Goal: Task Accomplishment & Management: Complete application form

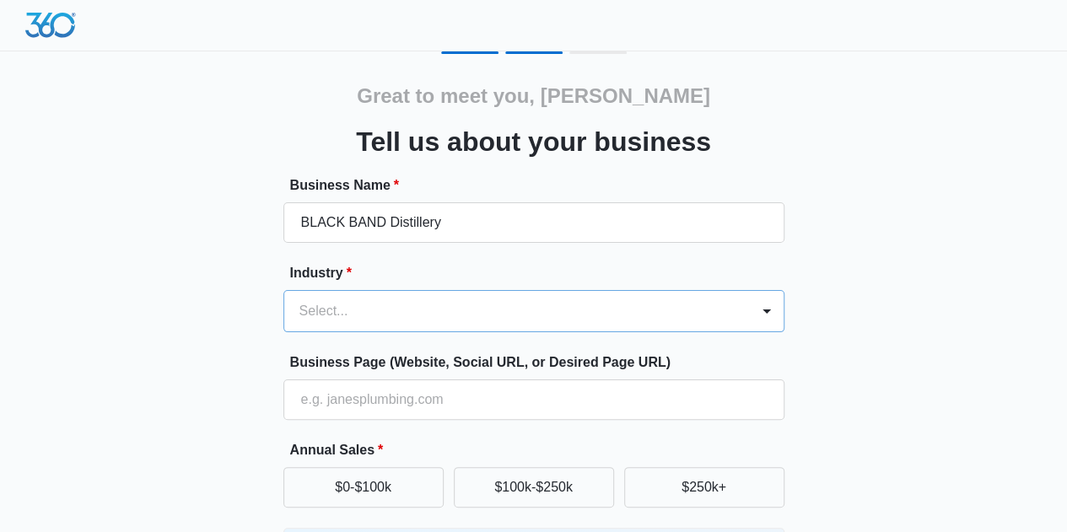
type input "BLACK BAND Distillery"
click at [378, 315] on div "Select..." at bounding box center [533, 311] width 501 height 42
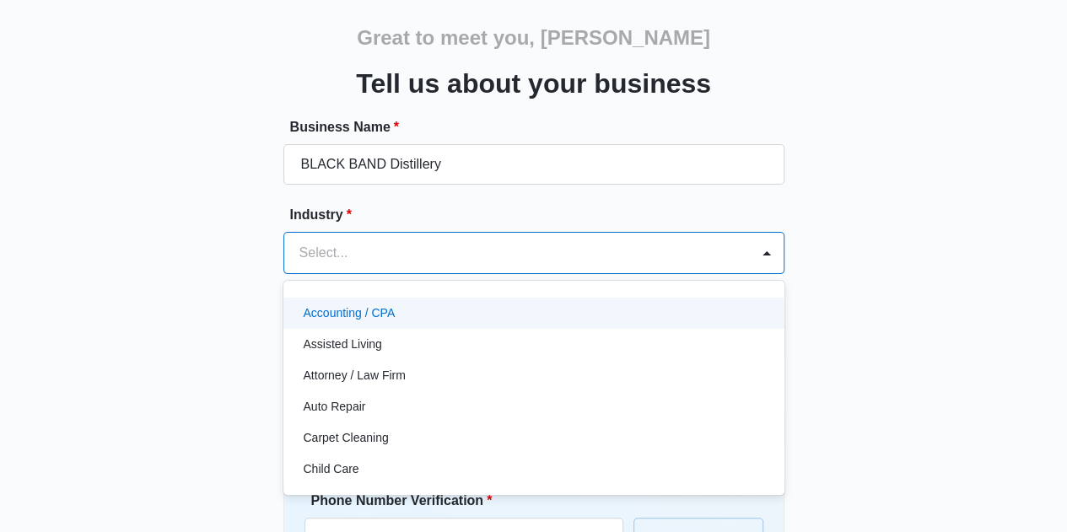
scroll to position [71, 0]
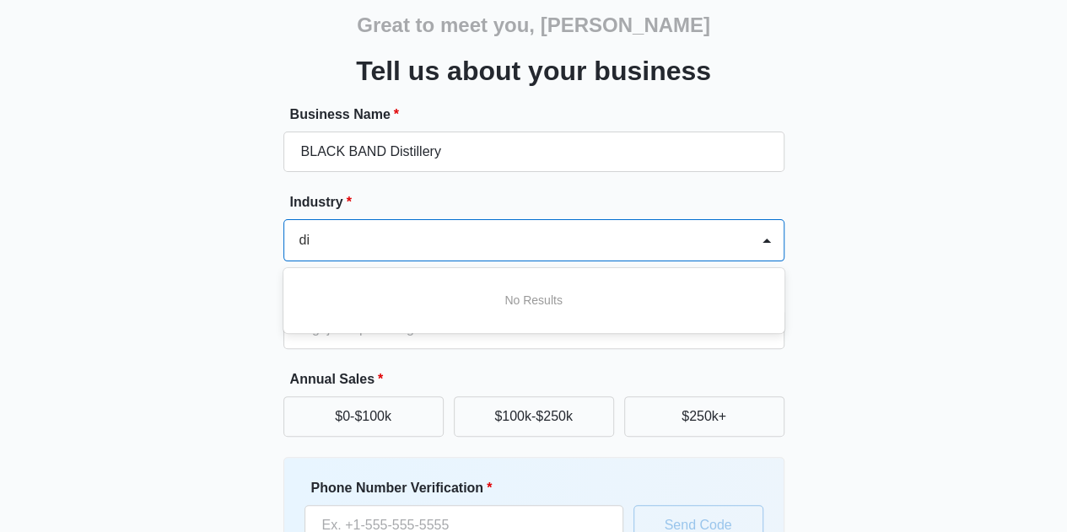
type input "d"
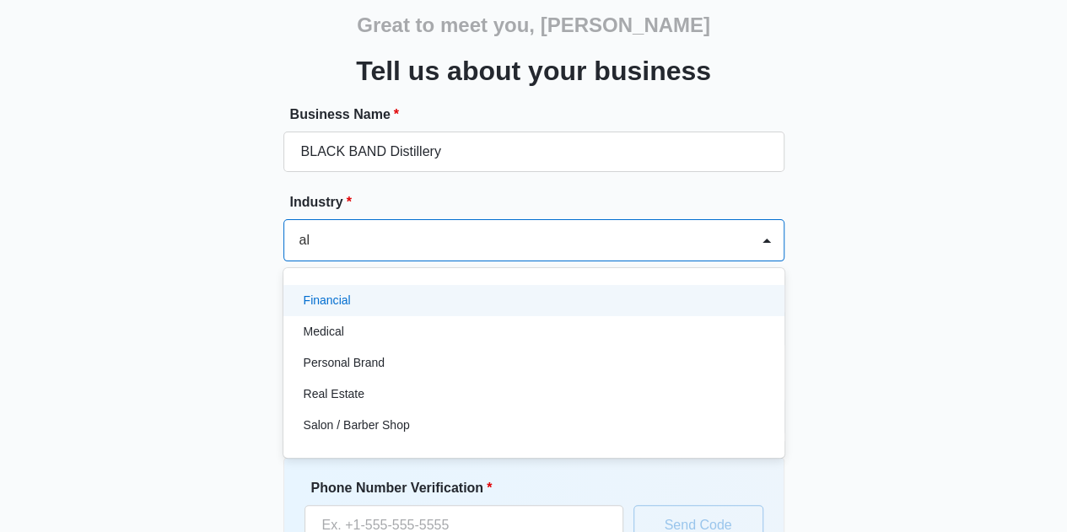
type input "a"
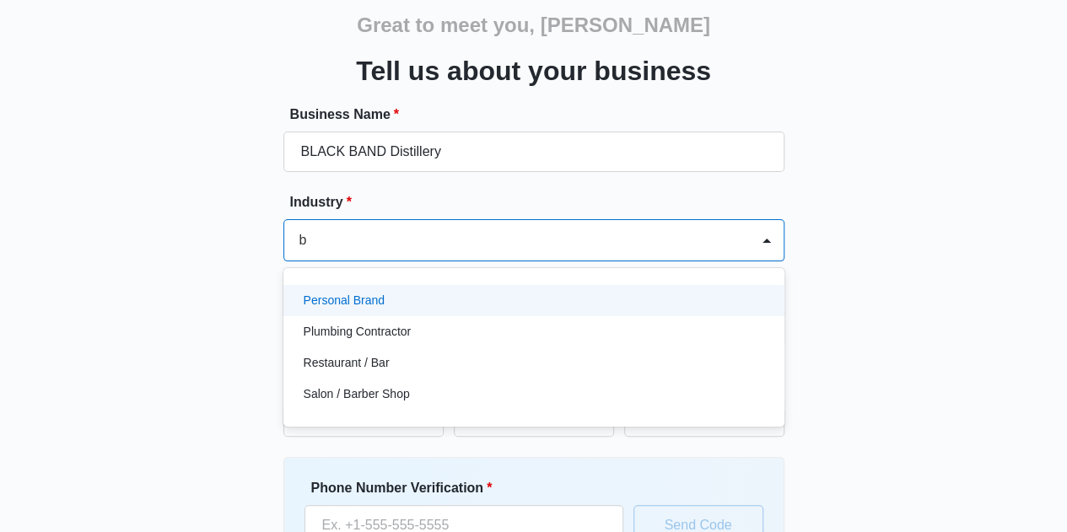
type input "ba"
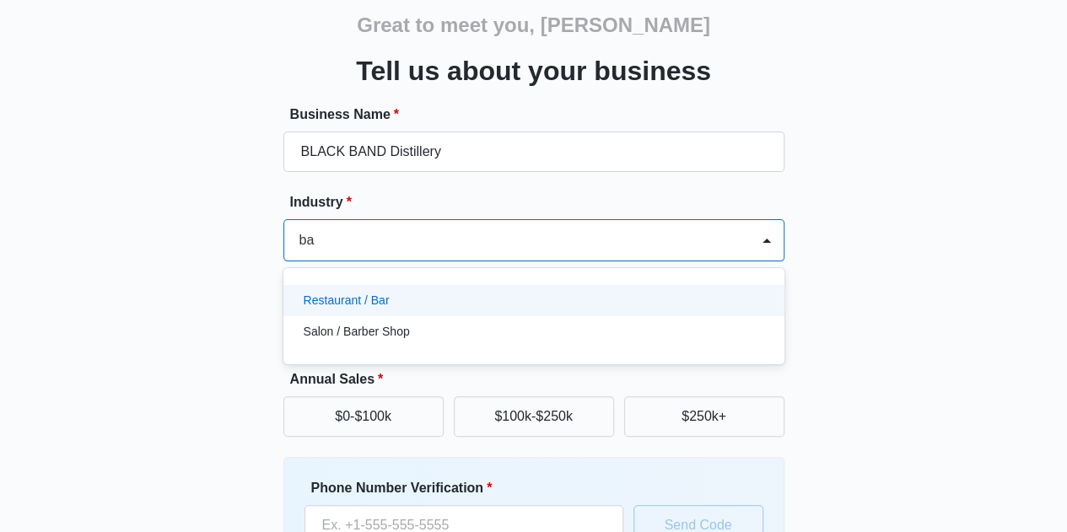
click at [341, 301] on p "Restaurant / Bar" at bounding box center [347, 301] width 86 height 18
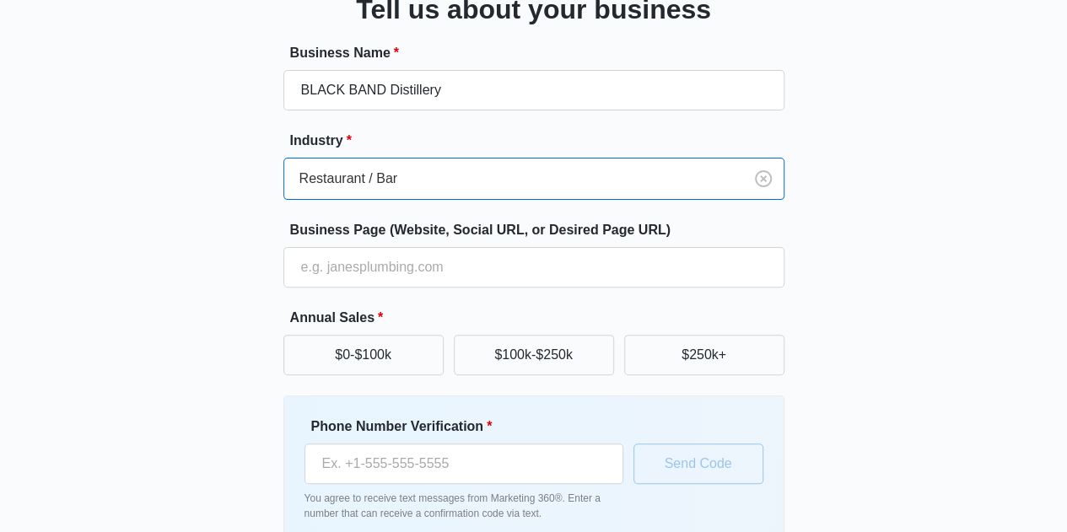
scroll to position [155, 0]
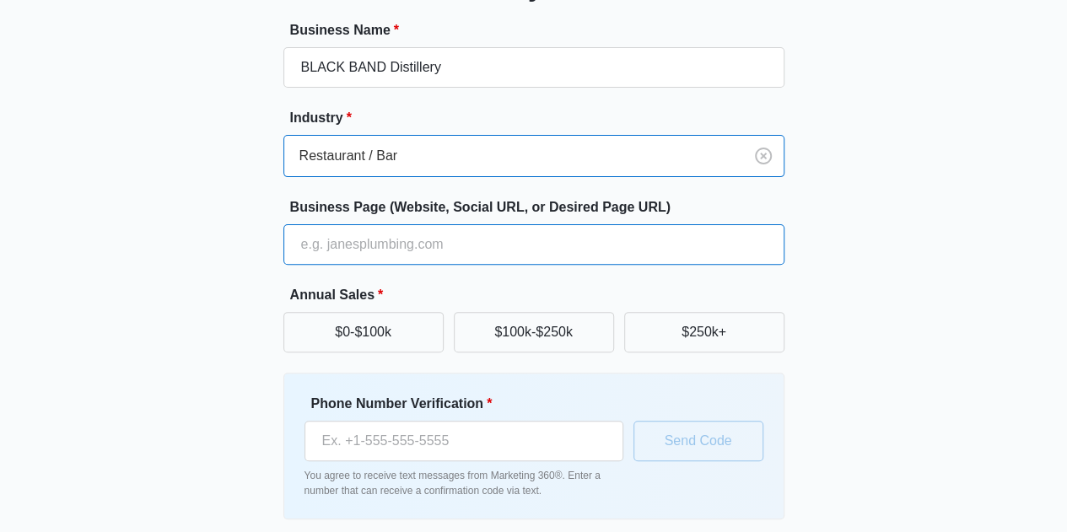
click at [504, 250] on input "Business Page (Website, Social URL, or Desired Page URL)" at bounding box center [533, 244] width 501 height 40
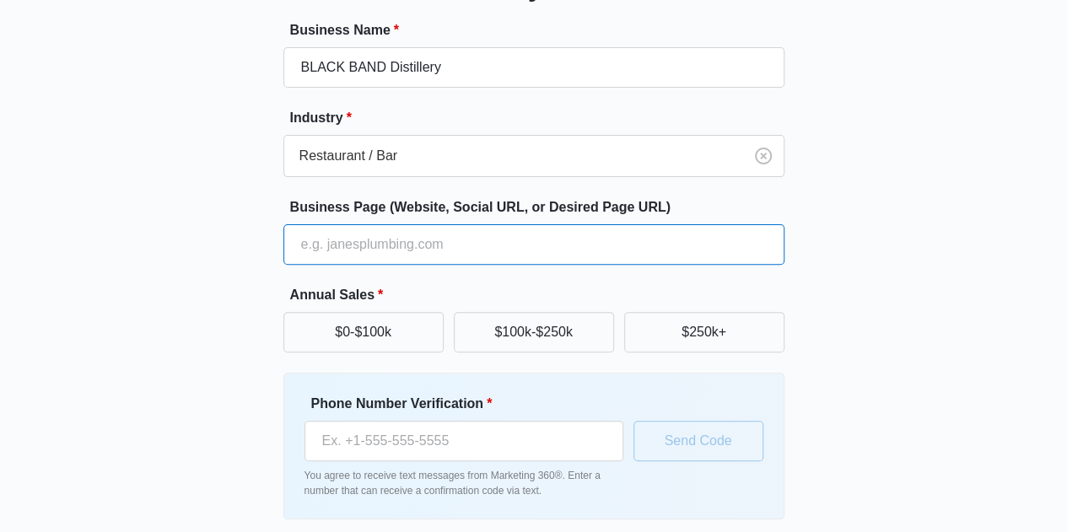
type input "https://www.blackband-distillery.com/"
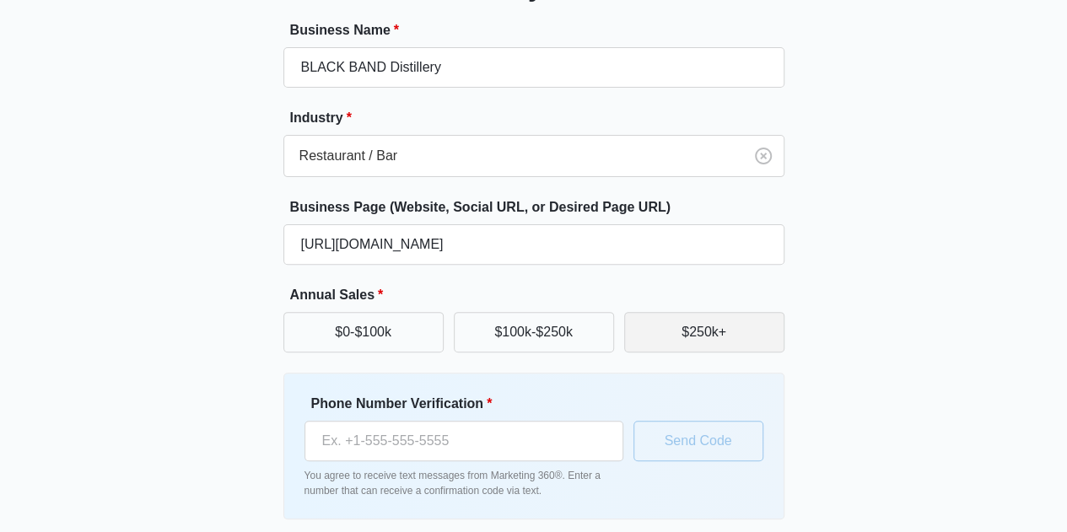
click at [718, 328] on button "$250k+" at bounding box center [704, 332] width 160 height 40
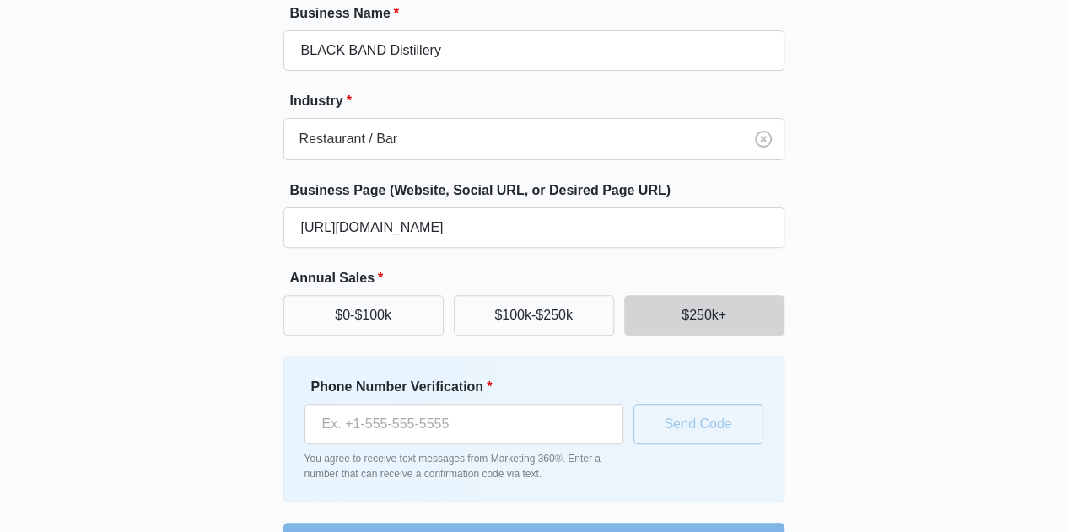
scroll to position [222, 0]
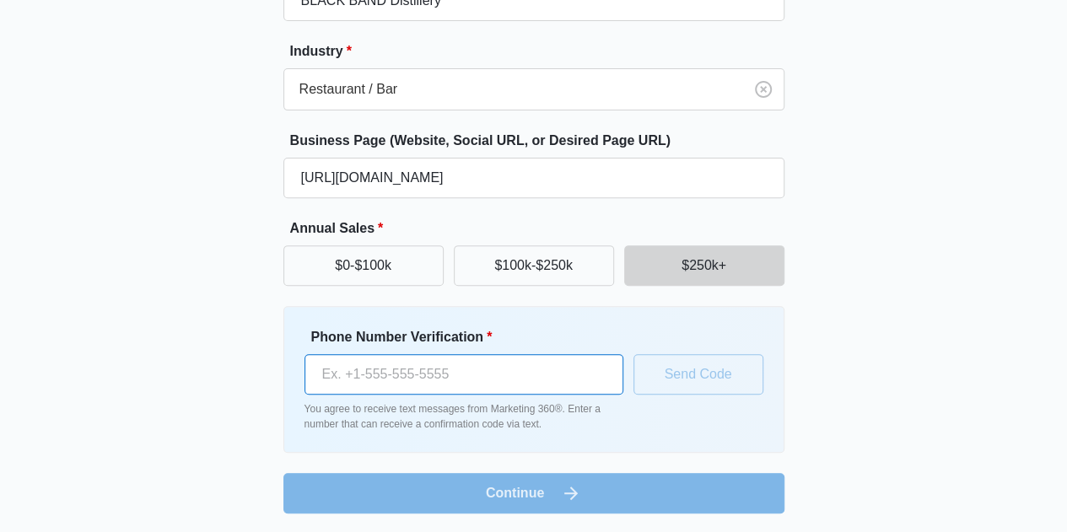
click at [471, 363] on input "Phone Number Verification *" at bounding box center [463, 374] width 319 height 40
type input "(309) 224-5184"
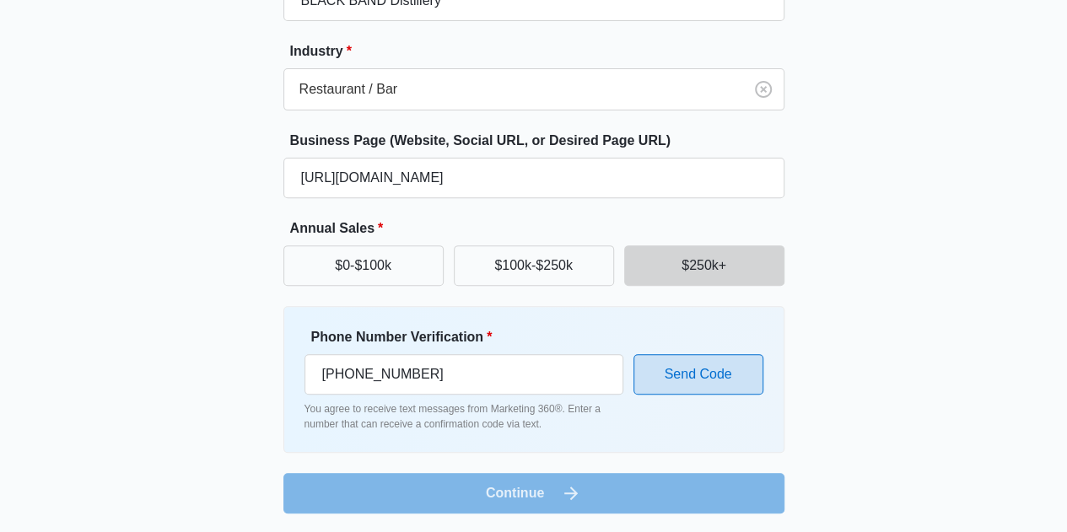
click at [694, 372] on button "Send Code" at bounding box center [698, 374] width 130 height 40
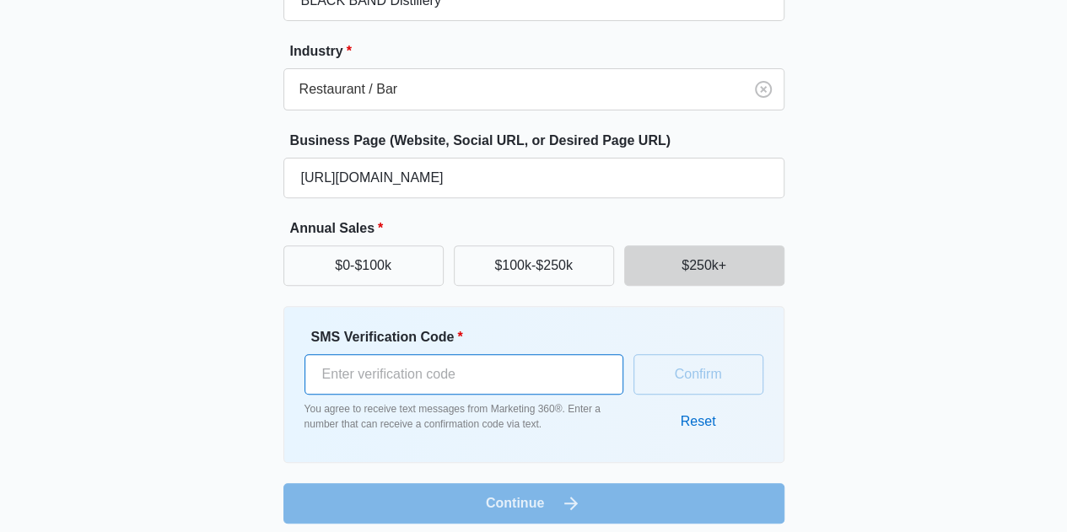
click at [517, 370] on input "SMS Verification Code *" at bounding box center [463, 374] width 319 height 40
type input "907975"
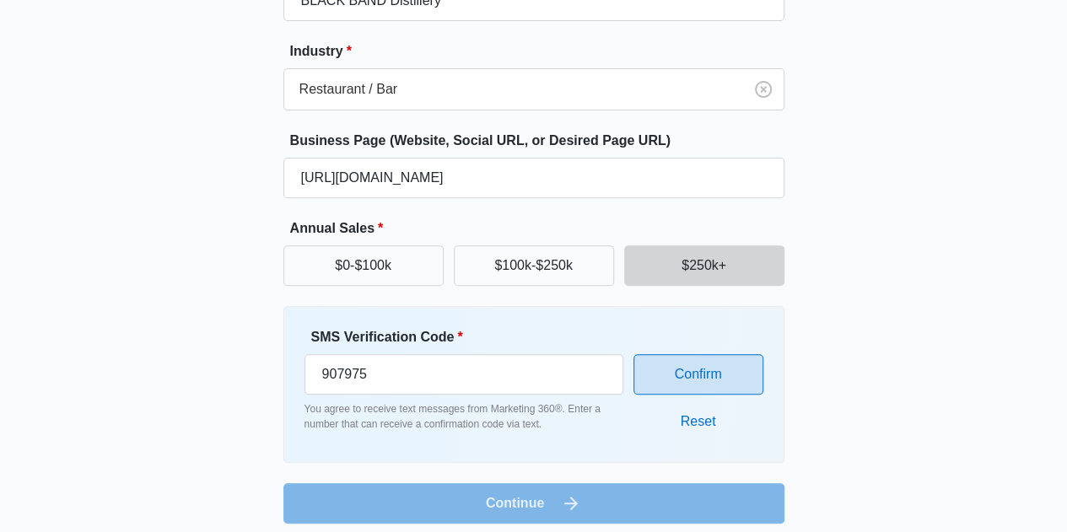
click at [707, 371] on button "Confirm" at bounding box center [698, 374] width 130 height 40
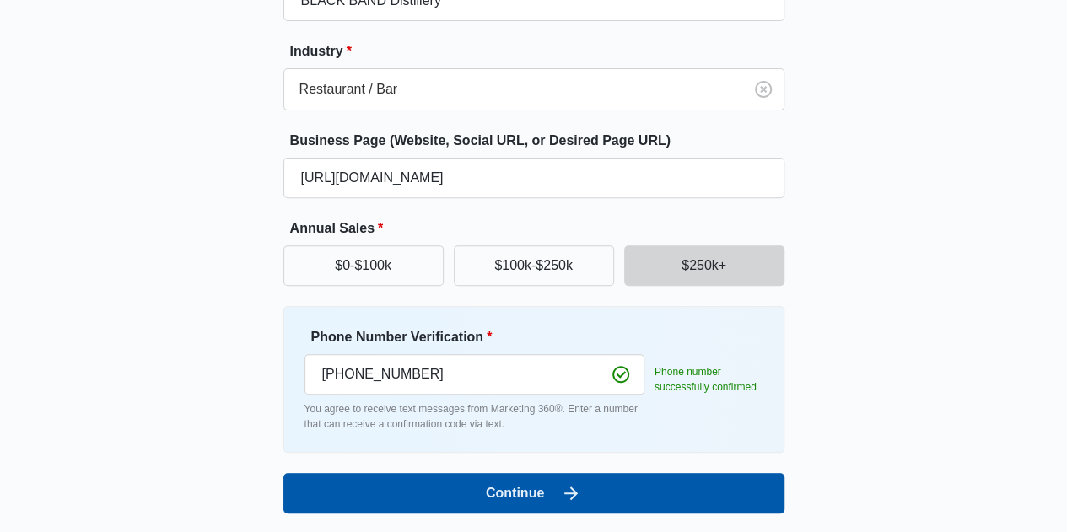
click at [523, 487] on button "Continue" at bounding box center [533, 493] width 501 height 40
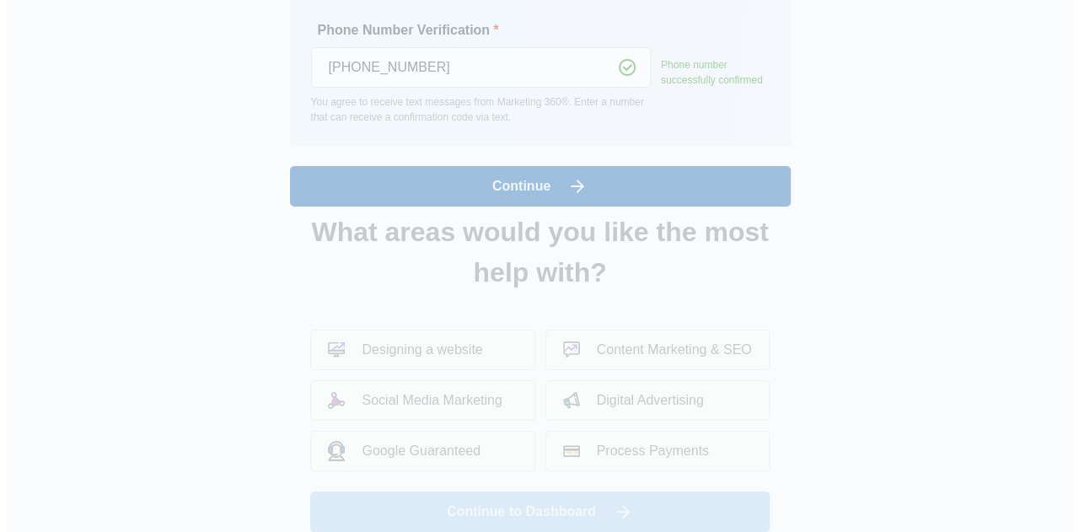
scroll to position [0, 0]
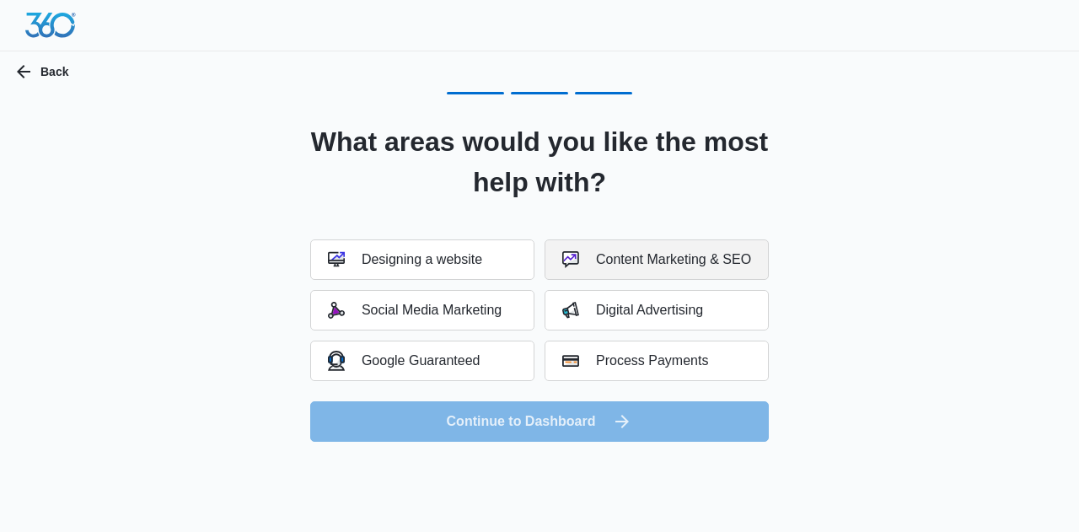
click at [658, 258] on div "Content Marketing & SEO" at bounding box center [656, 259] width 189 height 17
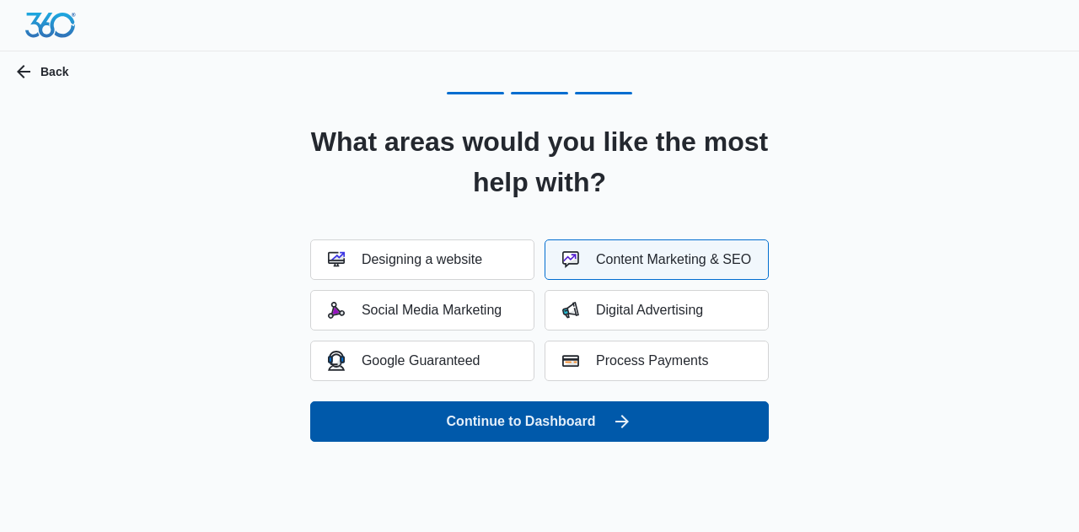
click at [533, 421] on button "Continue to Dashboard" at bounding box center [539, 421] width 459 height 40
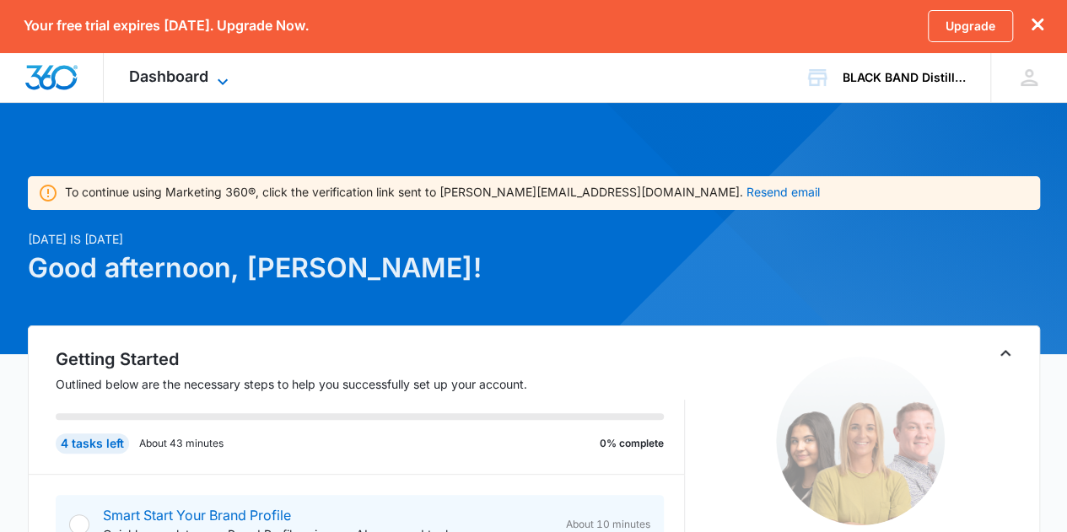
click at [227, 75] on icon at bounding box center [222, 82] width 20 height 20
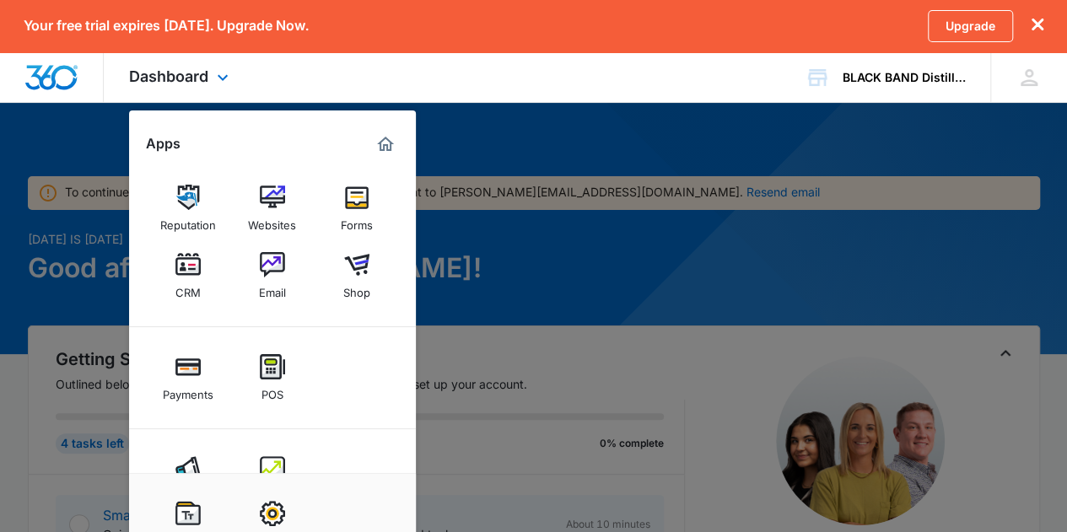
click at [514, 75] on div "Dashboard Apps Reputation Websites Forms CRM Email Shop Payments POS Ads Intell…" at bounding box center [533, 77] width 1067 height 51
click at [600, 63] on div "Dashboard Apps Reputation Websites Forms CRM Email Shop Payments POS Ads Intell…" at bounding box center [533, 77] width 1067 height 51
click at [657, 327] on div at bounding box center [533, 266] width 1067 height 532
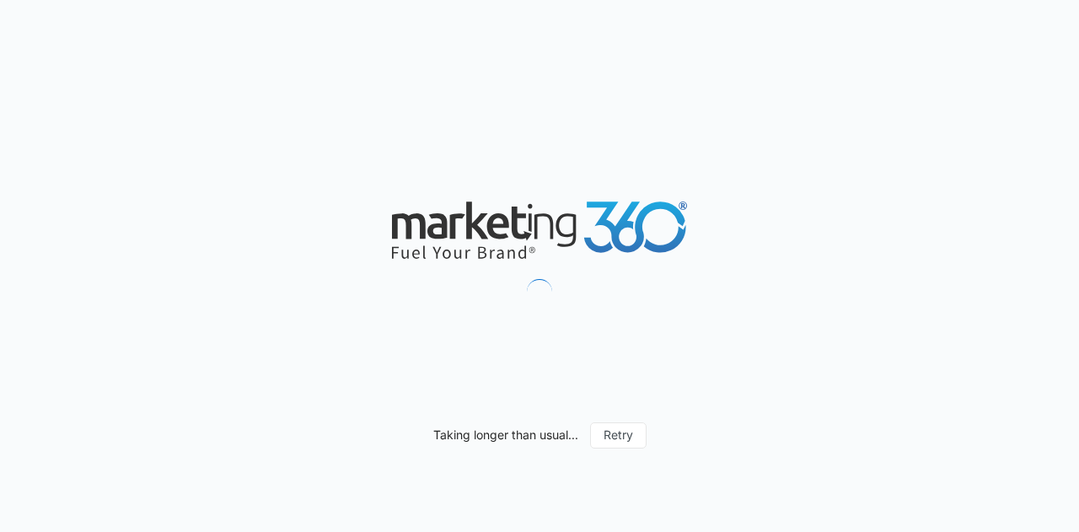
click at [813, 266] on div "Taking longer than usual... Retry" at bounding box center [539, 266] width 1079 height 532
click at [605, 428] on button "Retry" at bounding box center [618, 434] width 56 height 25
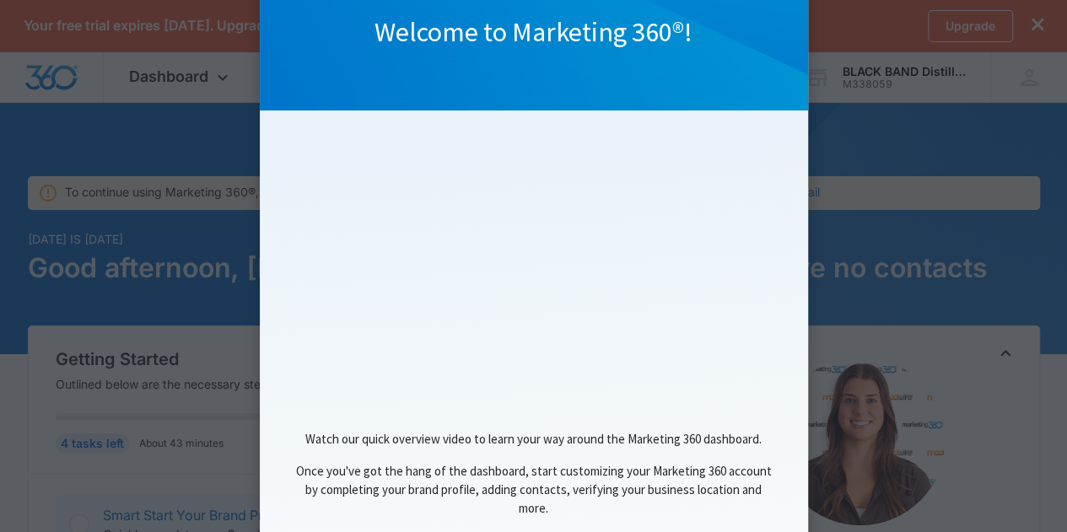
scroll to position [213, 0]
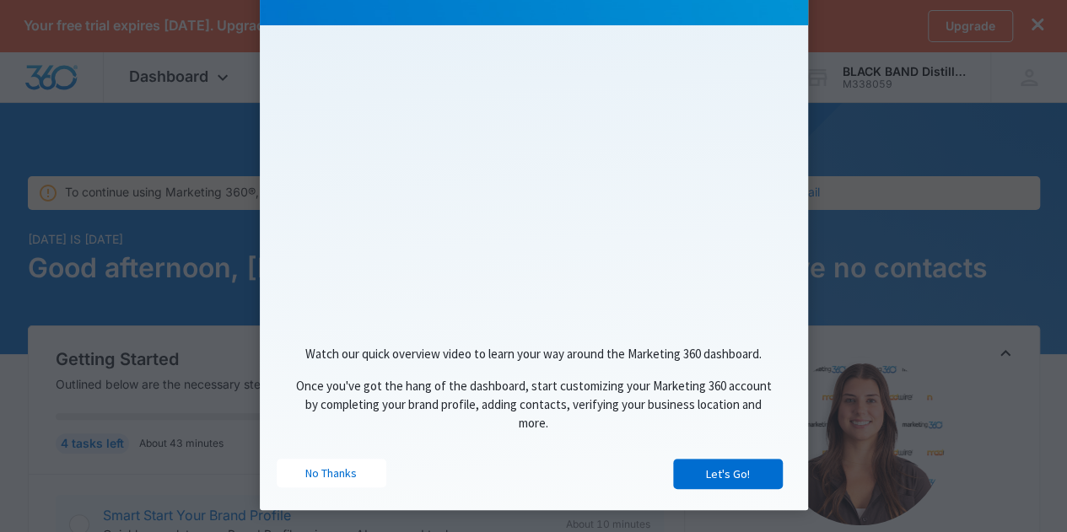
click at [324, 459] on link "No Thanks" at bounding box center [332, 473] width 110 height 29
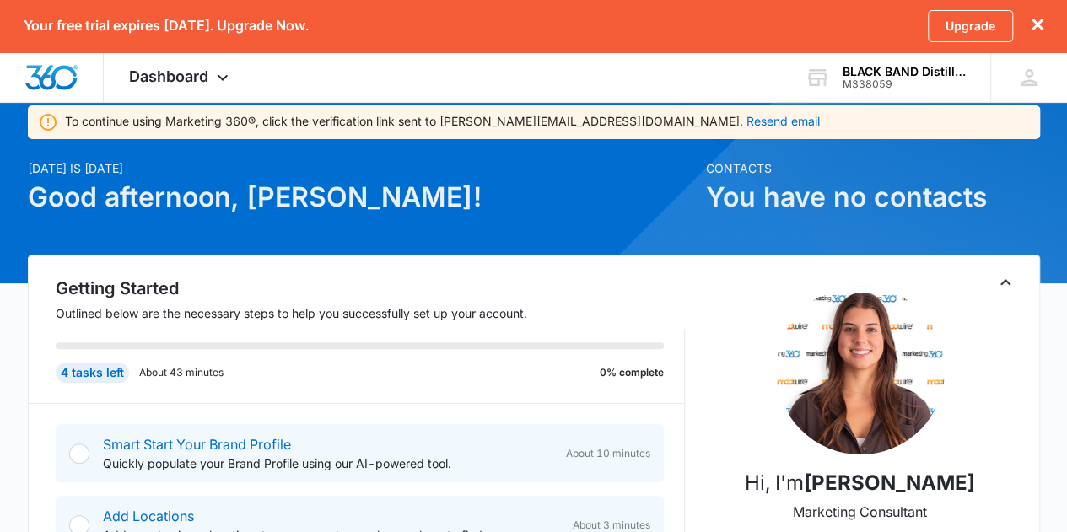
scroll to position [0, 0]
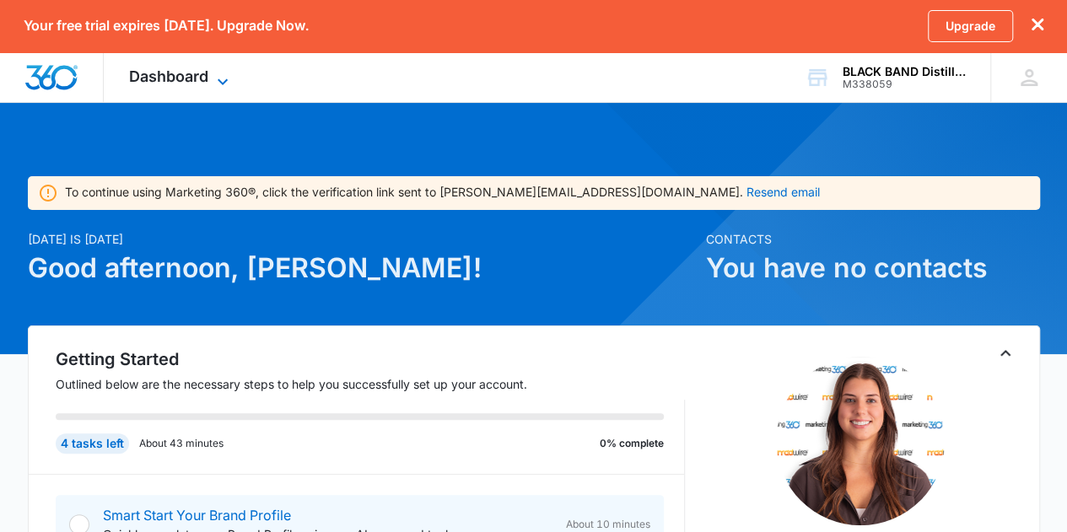
click at [225, 78] on icon at bounding box center [222, 82] width 20 height 20
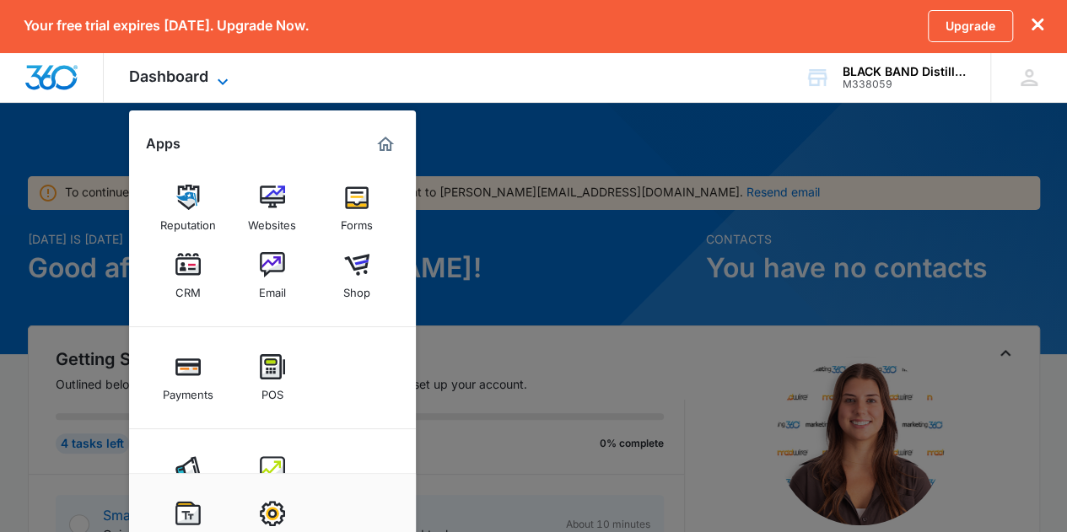
click at [223, 77] on icon at bounding box center [222, 82] width 20 height 20
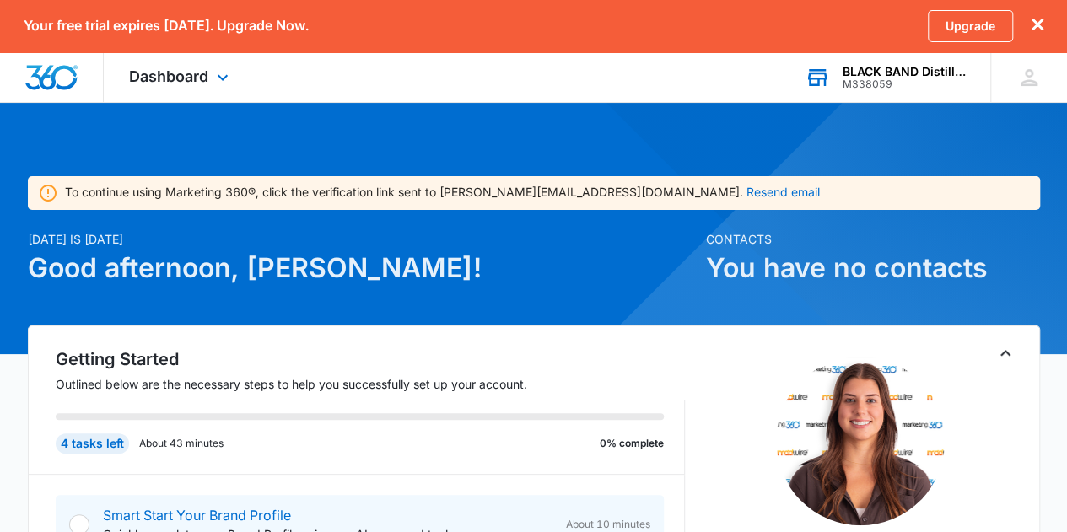
click at [887, 73] on div "BLACK BAND Distillery" at bounding box center [903, 71] width 123 height 13
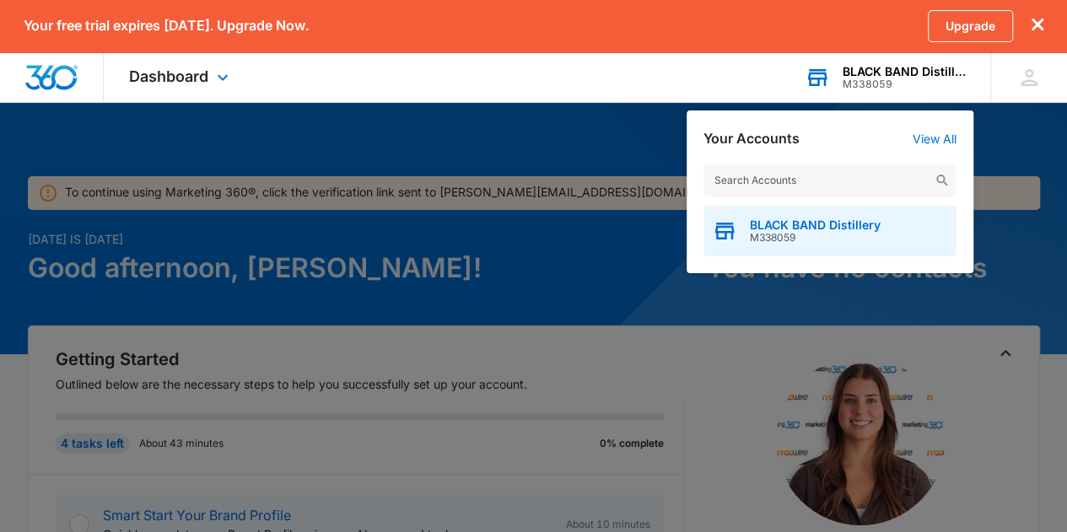
click at [809, 223] on span "BLACK BAND Distillery" at bounding box center [815, 224] width 131 height 13
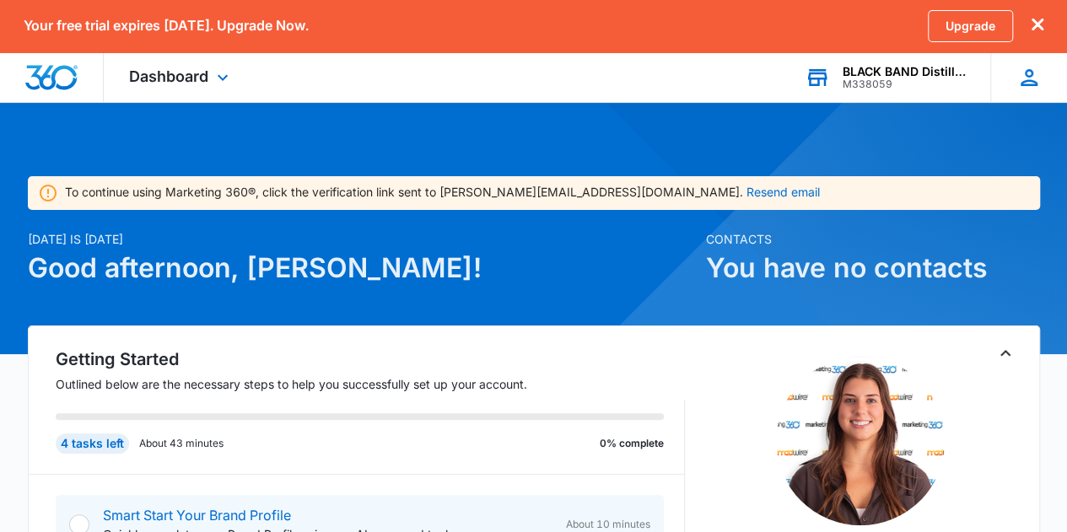
click at [1032, 75] on icon at bounding box center [1028, 77] width 17 height 17
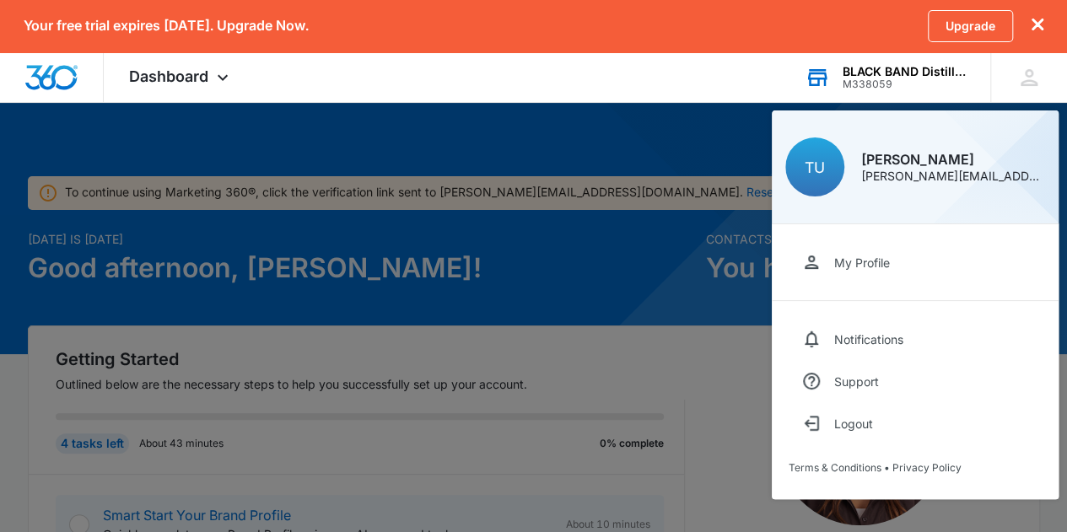
drag, startPoint x: 609, startPoint y: 351, endPoint x: 599, endPoint y: 347, distance: 10.7
click at [607, 351] on div at bounding box center [533, 266] width 1067 height 532
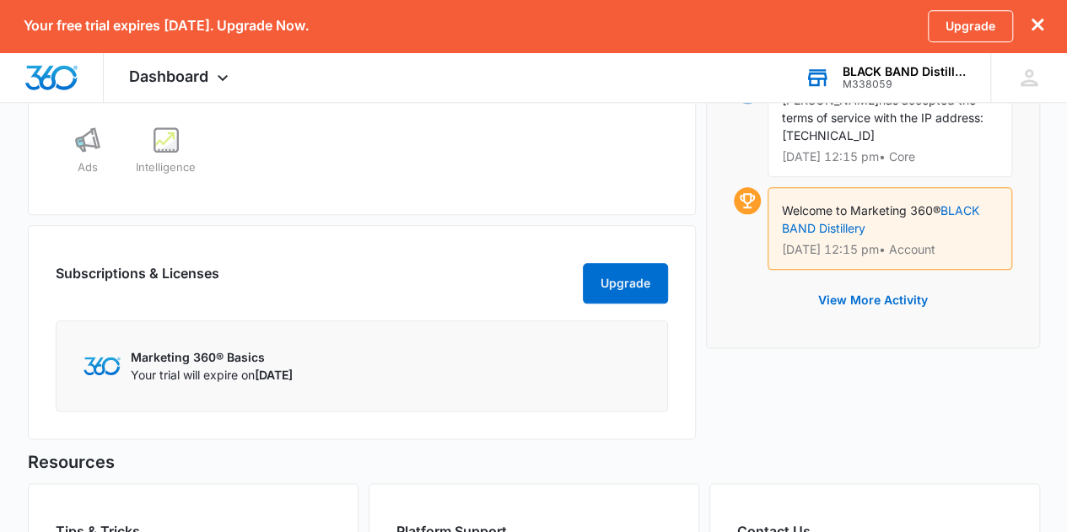
scroll to position [781, 0]
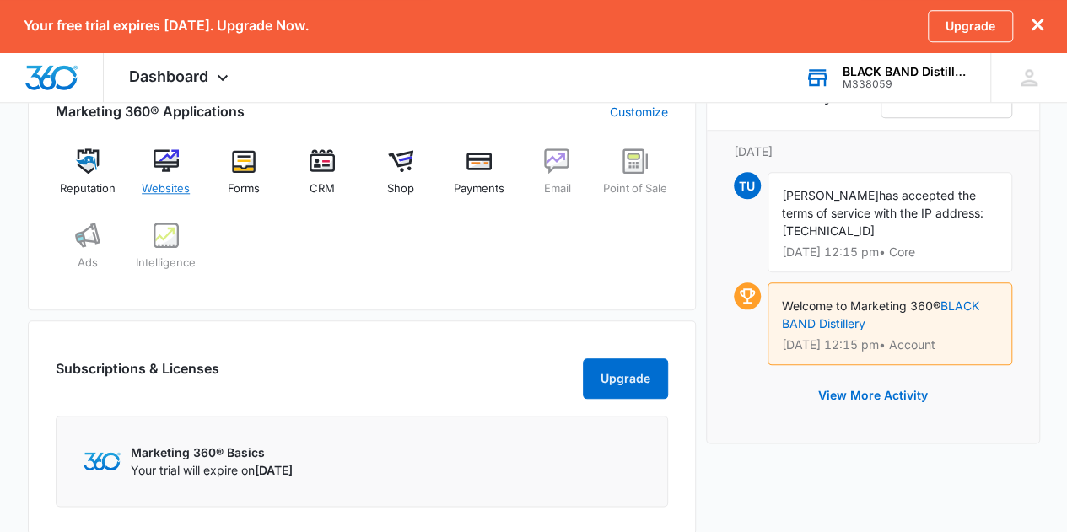
click at [167, 155] on img at bounding box center [165, 160] width 25 height 25
